Goal: Transaction & Acquisition: Register for event/course

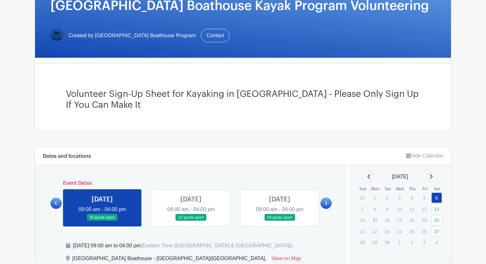
scroll to position [182, 0]
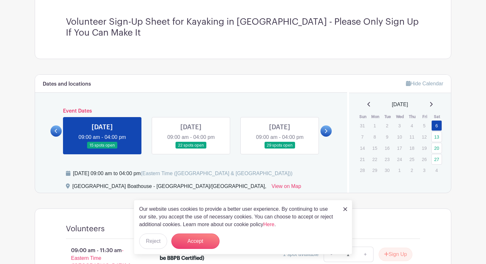
click at [279, 149] on link at bounding box center [279, 149] width 0 height 0
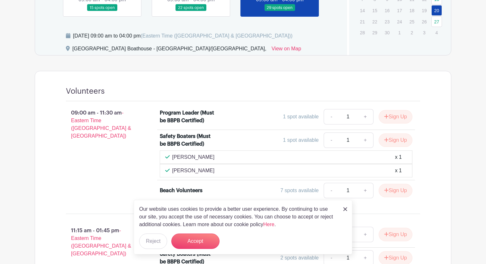
scroll to position [323, 0]
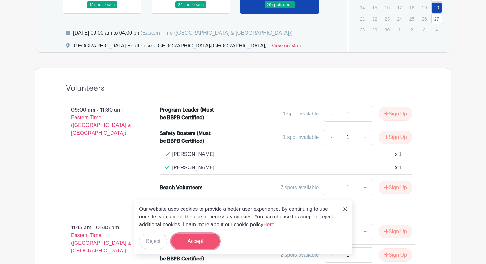
click at [208, 244] on button "Accept" at bounding box center [195, 241] width 48 height 15
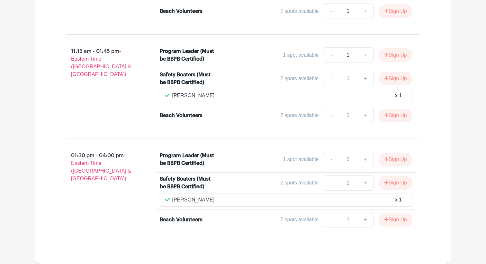
scroll to position [498, 0]
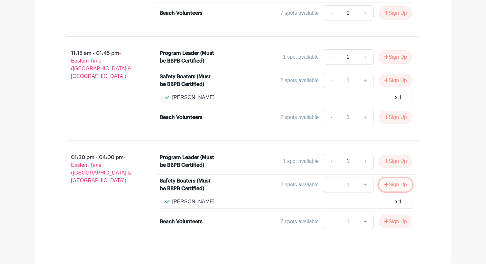
click at [385, 183] on icon "submit" at bounding box center [386, 184] width 4 height 5
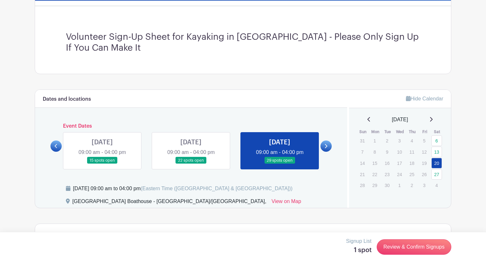
scroll to position [166, 0]
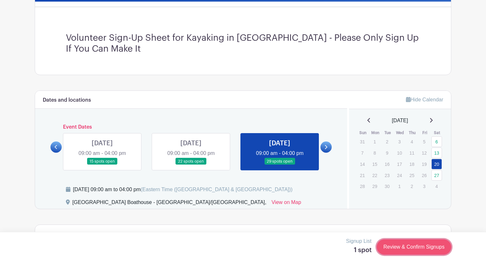
click at [414, 248] on link "Review & Confirm Signups" at bounding box center [413, 247] width 75 height 15
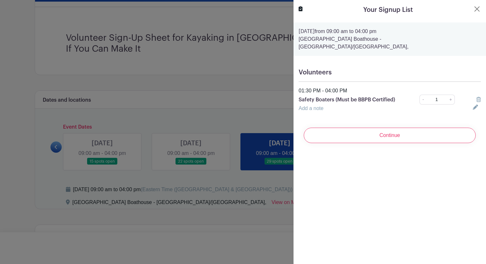
click at [320, 106] on link "Add a note" at bounding box center [310, 108] width 25 height 5
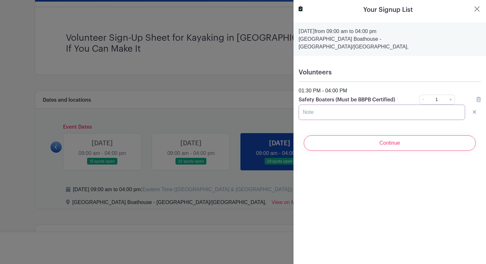
click at [320, 105] on input "text" at bounding box center [381, 112] width 166 height 15
type input "("
type input "I"
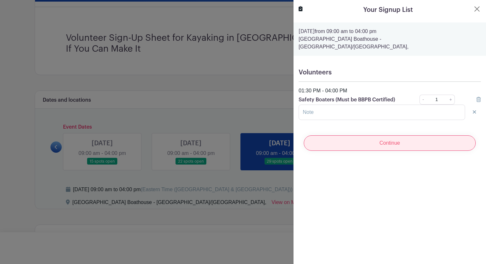
click at [377, 137] on input "Continue" at bounding box center [390, 143] width 172 height 15
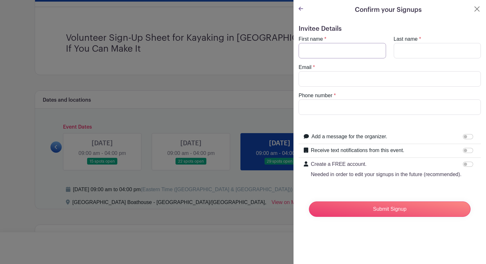
click at [323, 47] on input "First name" at bounding box center [341, 50] width 87 height 15
type input "[PERSON_NAME]"
type input "[PERSON_NAME][EMAIL_ADDRESS][PERSON_NAME][DOMAIN_NAME]"
type input "7736008185"
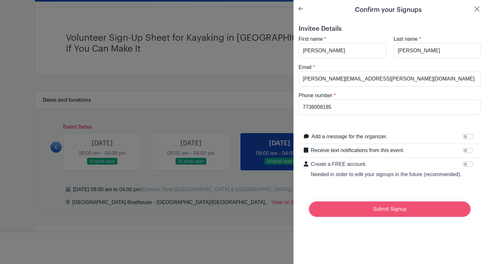
click at [383, 211] on input "Submit Signup" at bounding box center [390, 209] width 162 height 15
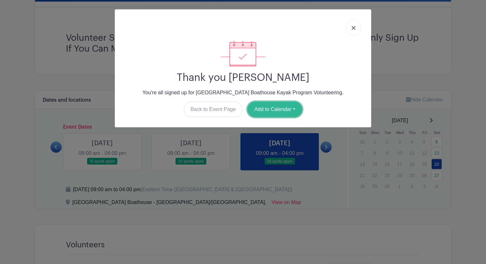
click at [257, 114] on button "Add to Calendar" at bounding box center [274, 109] width 55 height 15
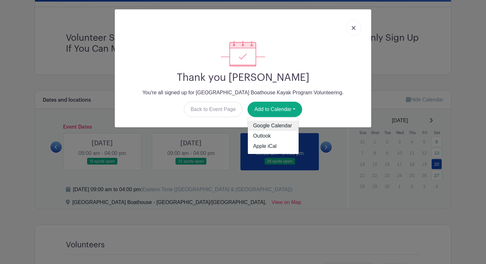
click at [260, 123] on link "Google Calendar" at bounding box center [273, 126] width 51 height 10
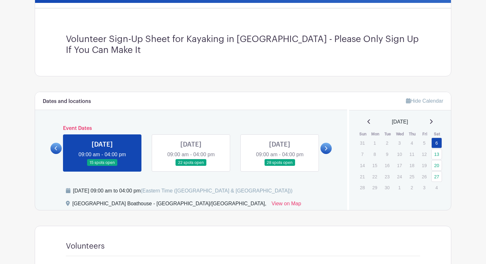
scroll to position [185, 0]
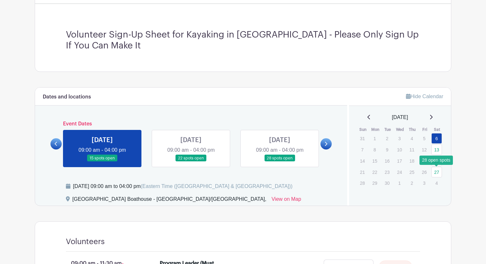
click at [439, 173] on link "27" at bounding box center [436, 172] width 11 height 11
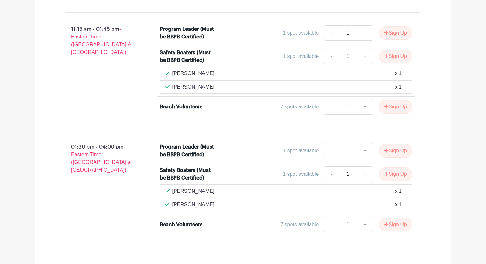
scroll to position [546, 0]
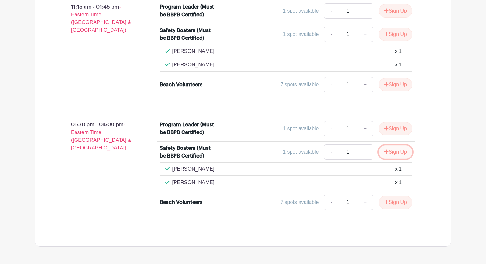
click at [395, 153] on button "Sign Up" at bounding box center [395, 152] width 34 height 13
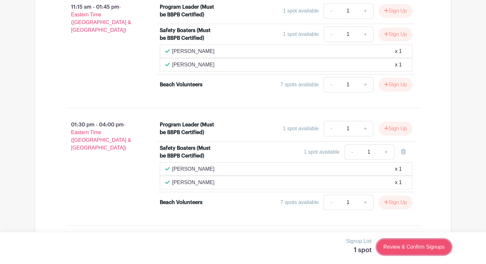
click at [402, 249] on link "Review & Confirm Signups" at bounding box center [413, 247] width 75 height 15
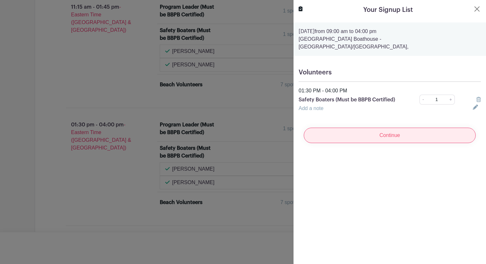
click at [385, 128] on input "Continue" at bounding box center [390, 135] width 172 height 15
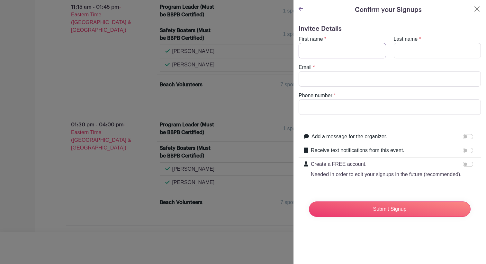
click at [349, 52] on input "First name" at bounding box center [341, 50] width 87 height 15
type input "[PERSON_NAME]"
type input "[PERSON_NAME][EMAIL_ADDRESS][PERSON_NAME][DOMAIN_NAME]"
type input "7736008185"
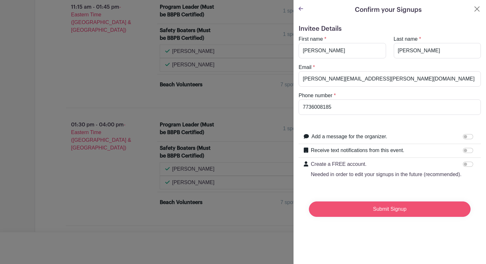
click at [387, 206] on input "Submit Signup" at bounding box center [390, 209] width 162 height 15
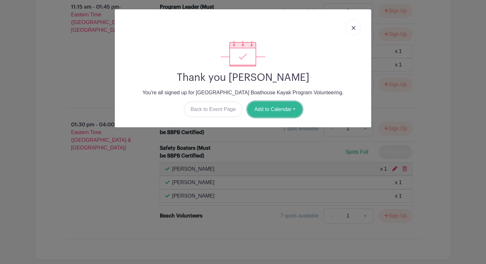
click at [266, 110] on button "Add to Calendar" at bounding box center [274, 109] width 55 height 15
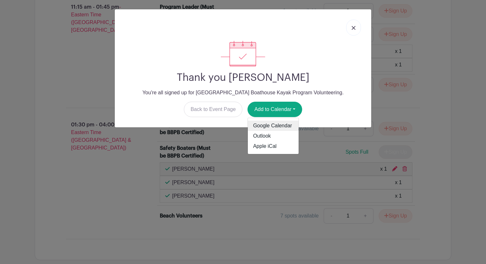
click at [272, 122] on link "Google Calendar" at bounding box center [273, 126] width 51 height 10
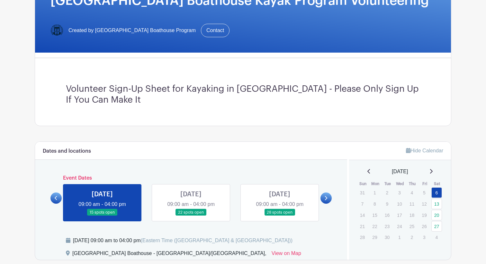
scroll to position [137, 0]
